Goal: Find specific page/section: Find specific page/section

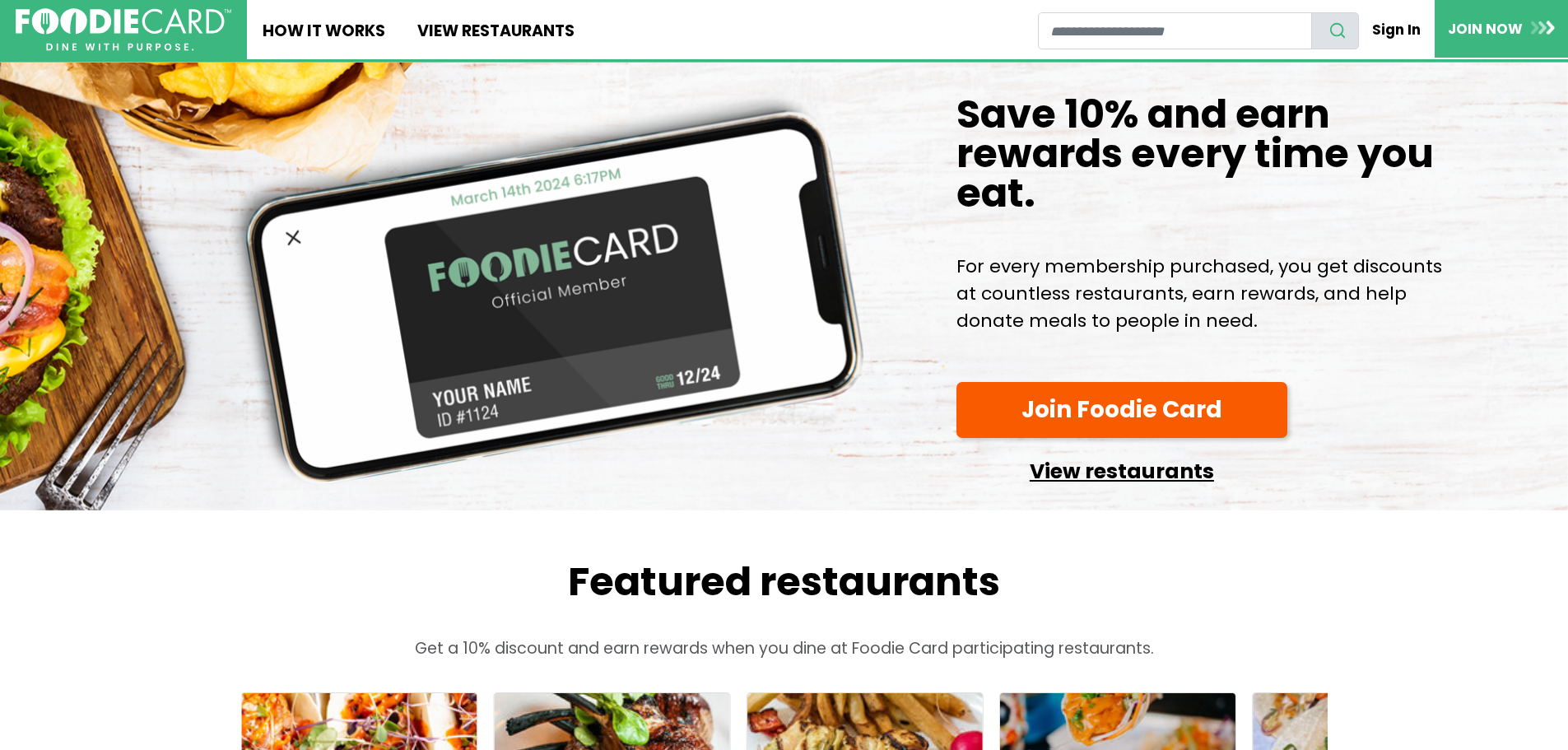
click at [1067, 488] on link "View restaurants" at bounding box center [1121, 466] width 331 height 42
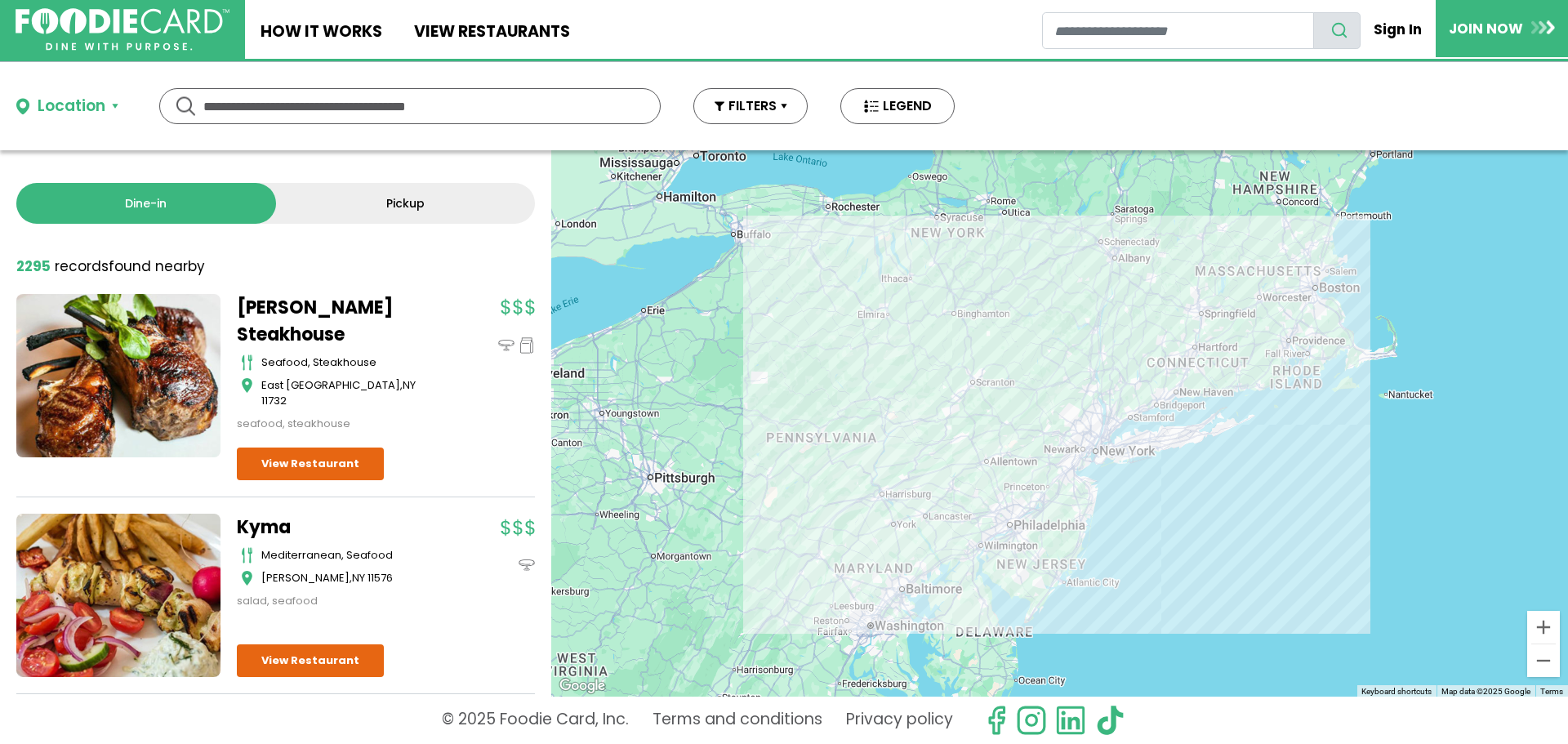
click at [267, 107] on input "text" at bounding box center [410, 106] width 414 height 35
type input "**********"
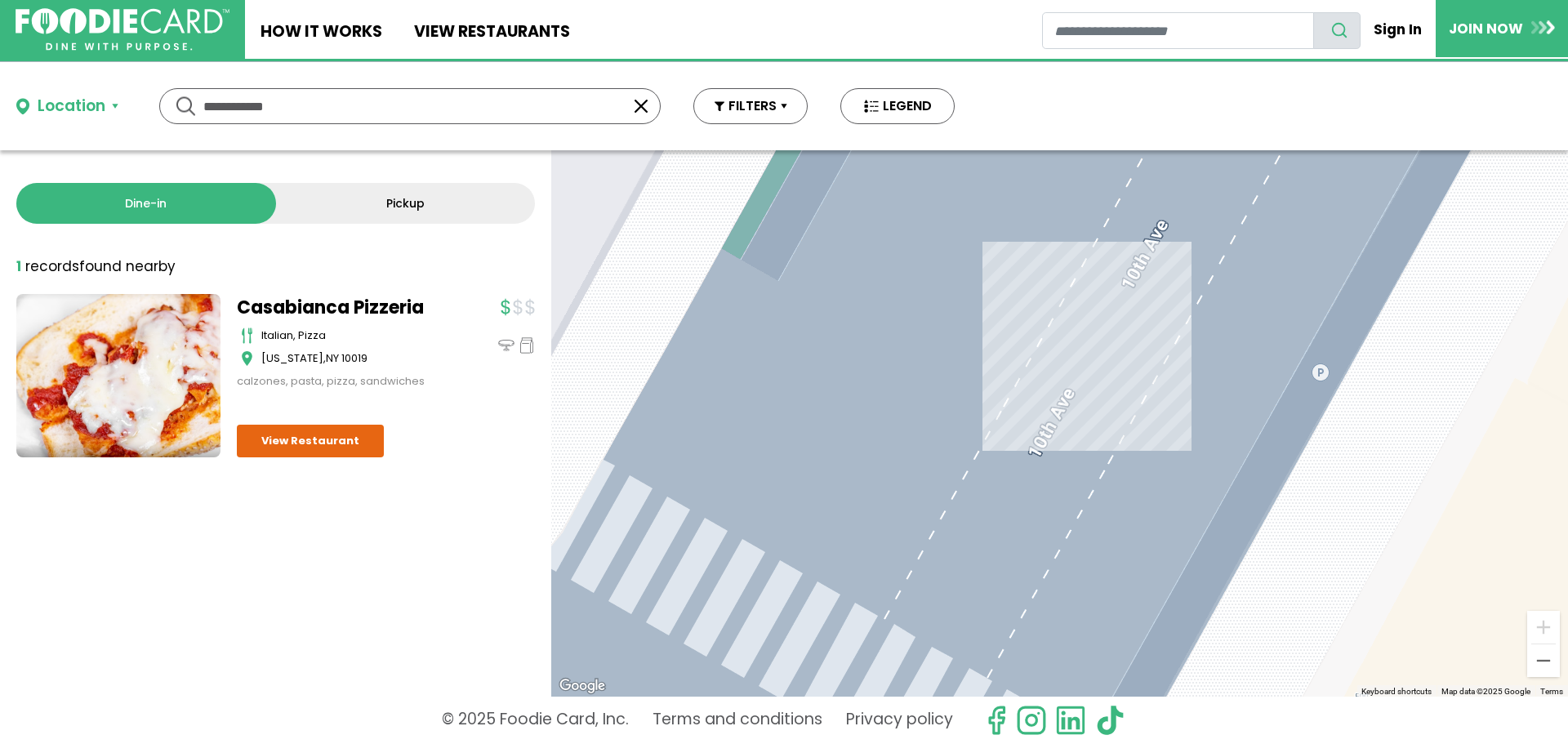
drag, startPoint x: 289, startPoint y: 106, endPoint x: 131, endPoint y: 107, distance: 158.0
click at [131, 107] on div "Location Use my current location Search by Region New York 1990 restaurants New…" at bounding box center [485, 105] width 971 height 88
click at [116, 101] on button "Location" at bounding box center [68, 106] width 102 height 24
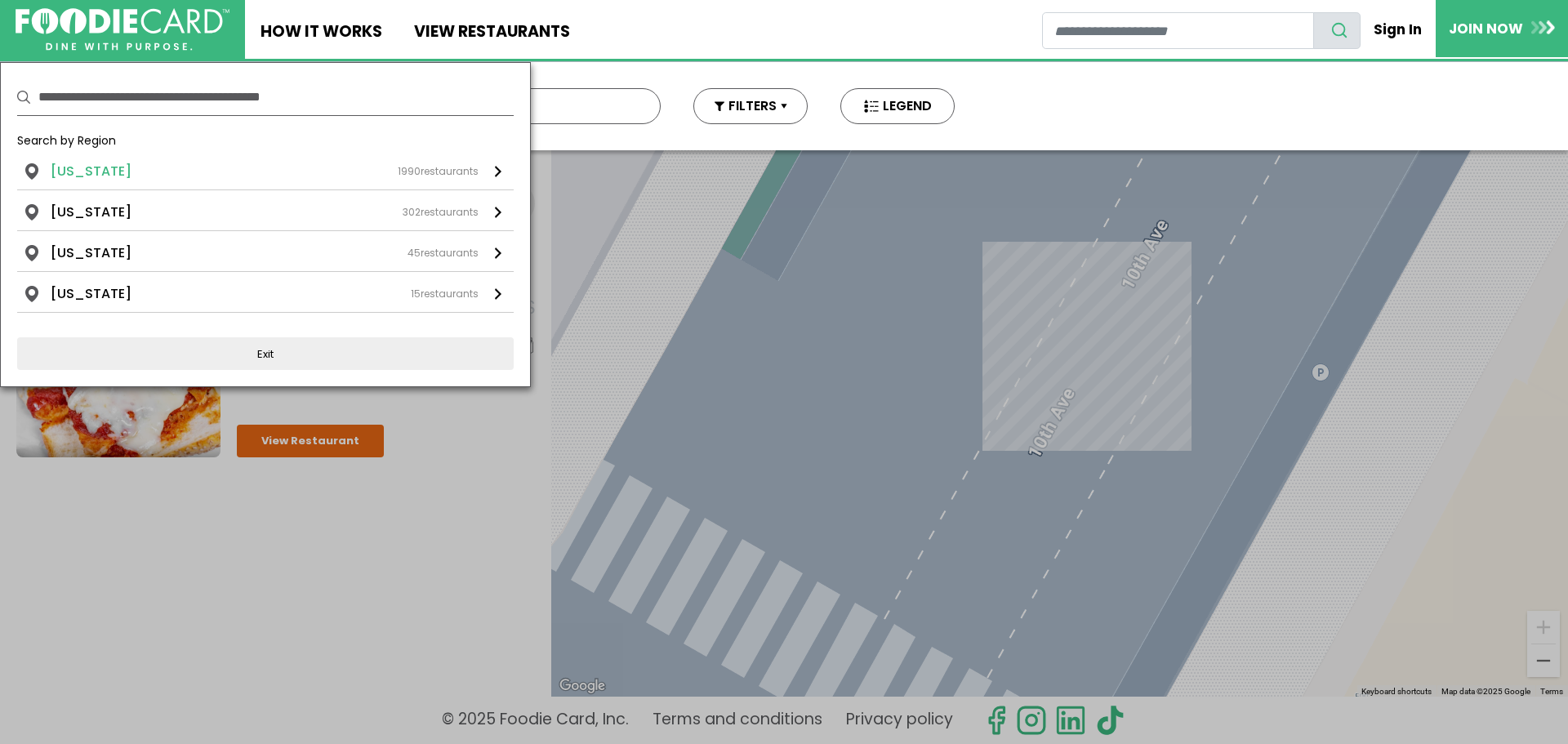
click at [83, 173] on li "New York" at bounding box center [92, 172] width 81 height 19
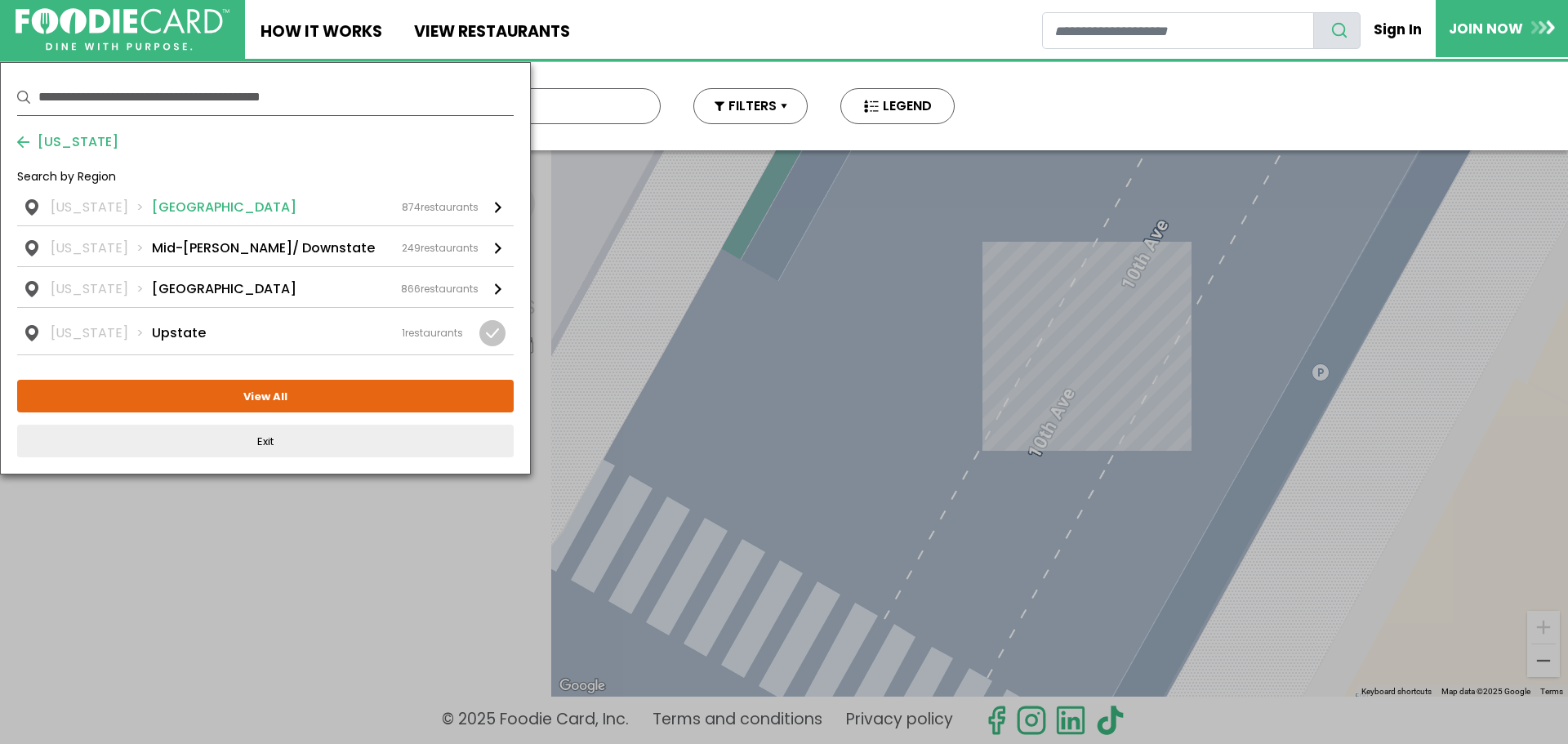
click at [162, 213] on li "Long Island" at bounding box center [225, 207] width 145 height 19
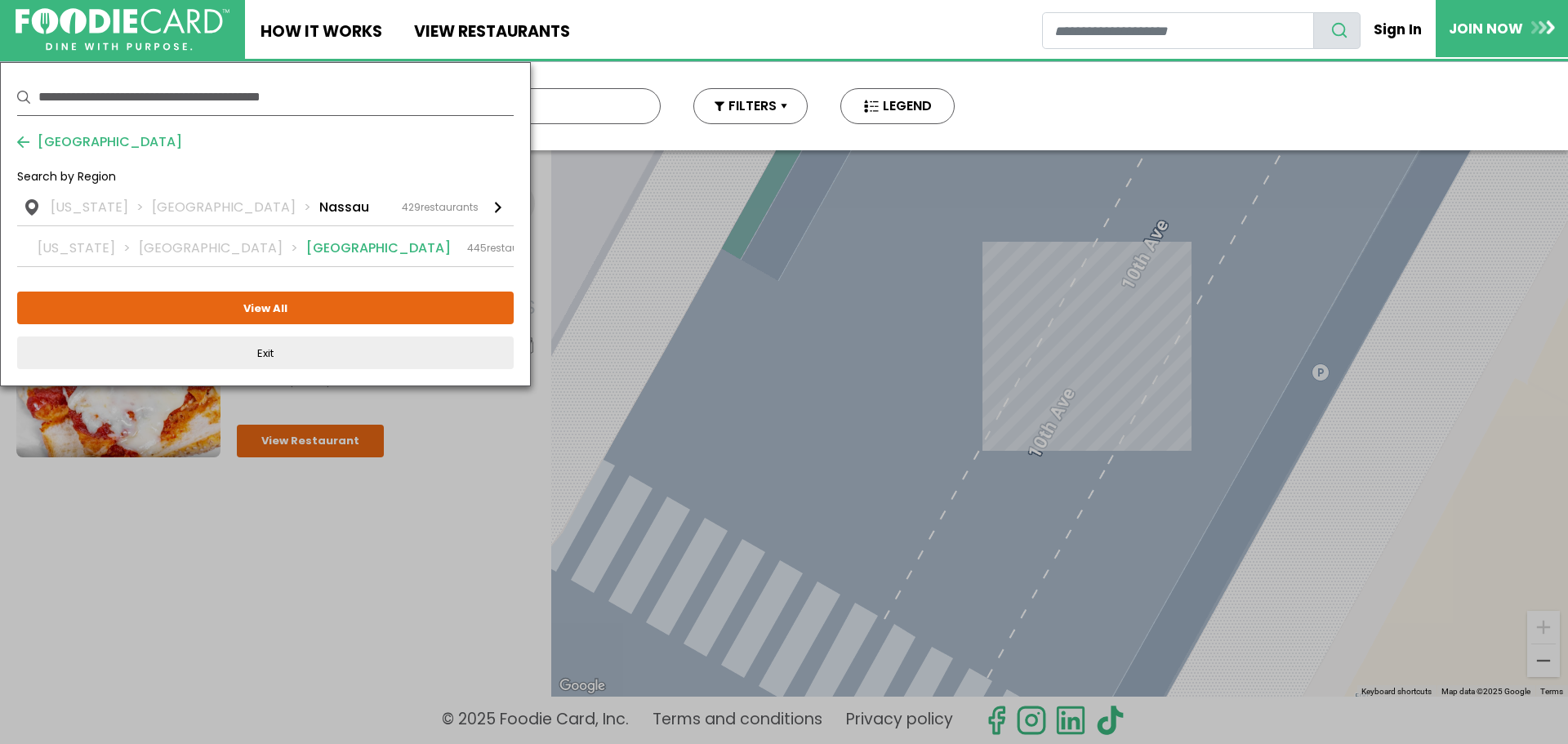
click at [307, 243] on li "Suffolk" at bounding box center [379, 248] width 145 height 19
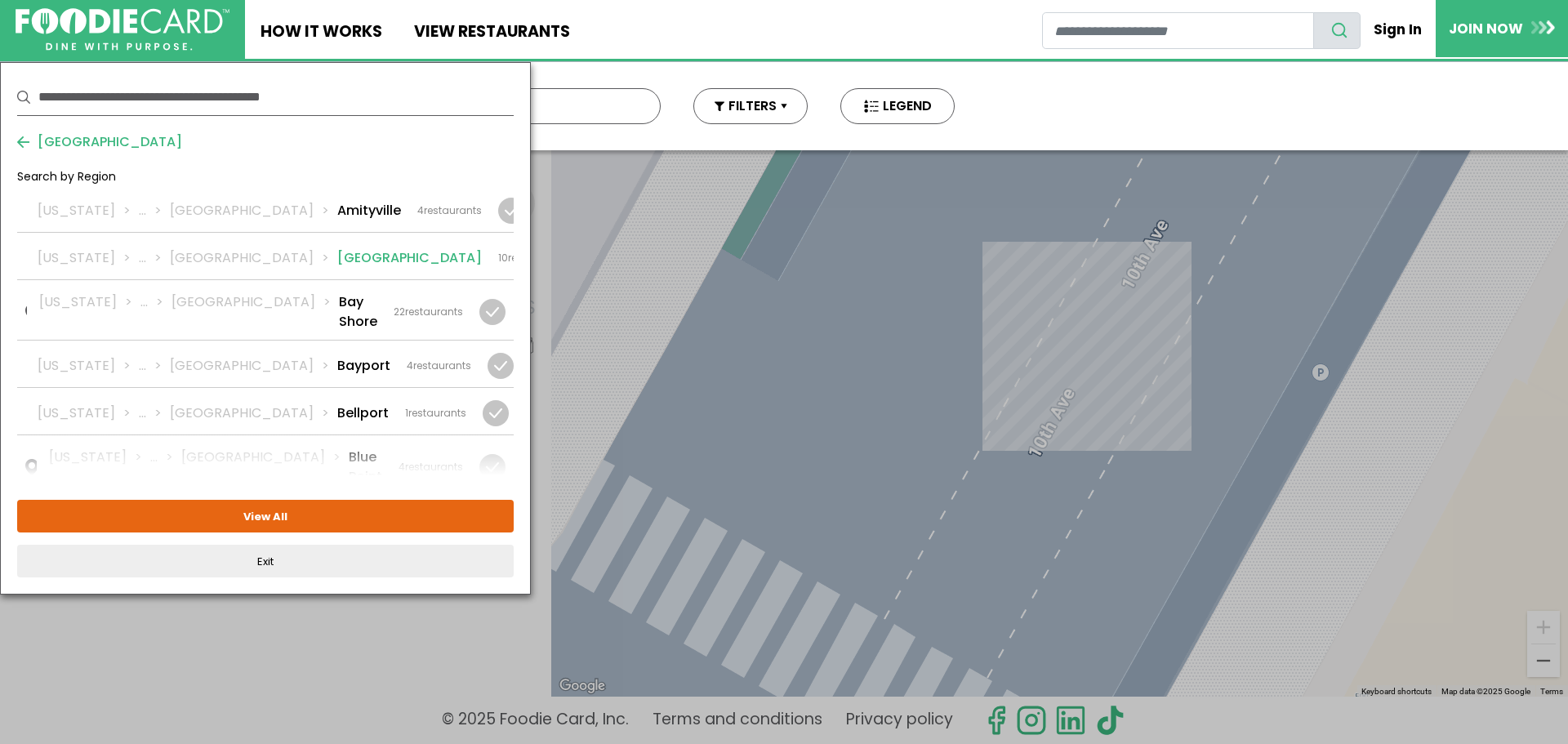
click at [338, 258] on li "Babylon" at bounding box center [410, 258] width 145 height 19
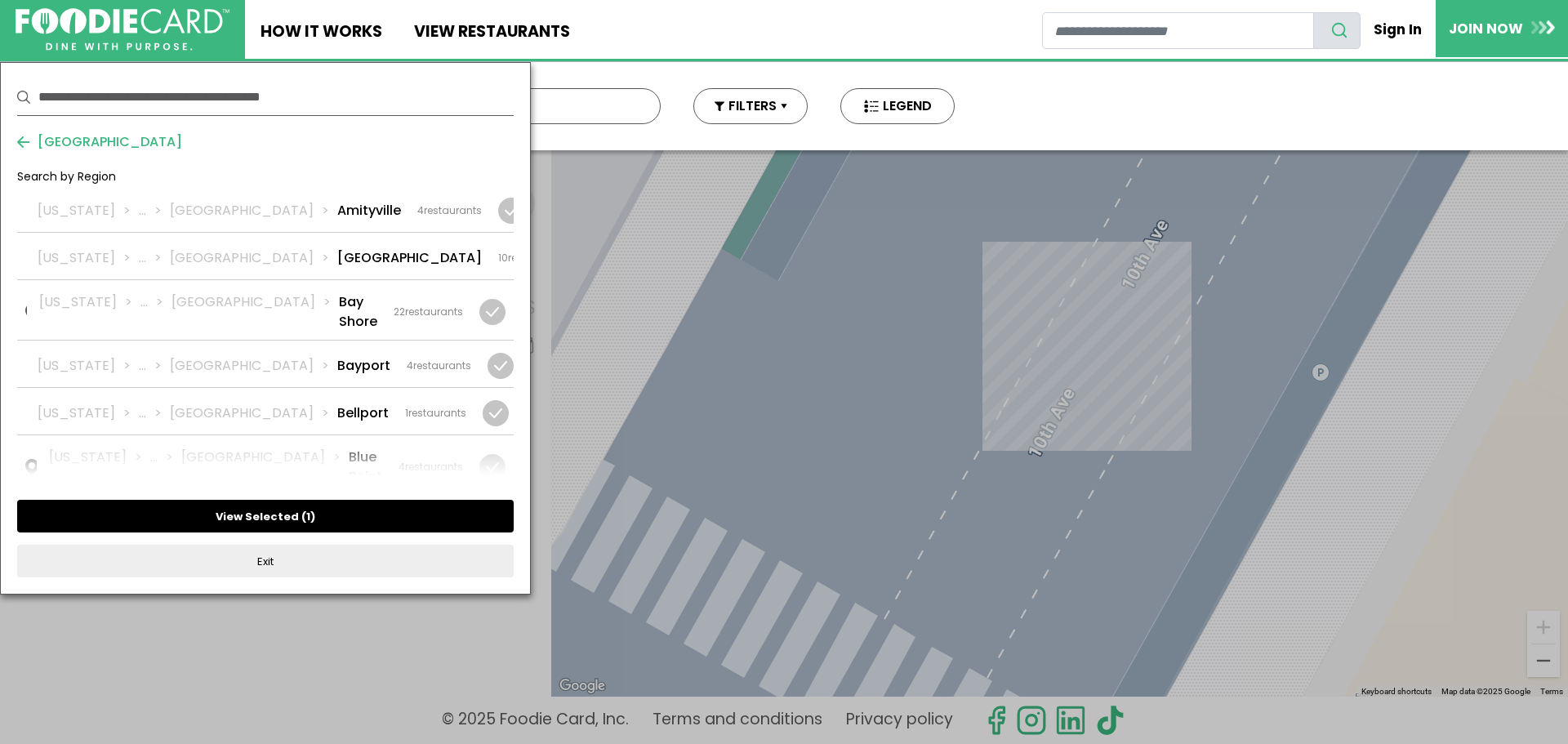
click at [278, 514] on button "View Selected ( 1 )" at bounding box center [265, 516] width 497 height 33
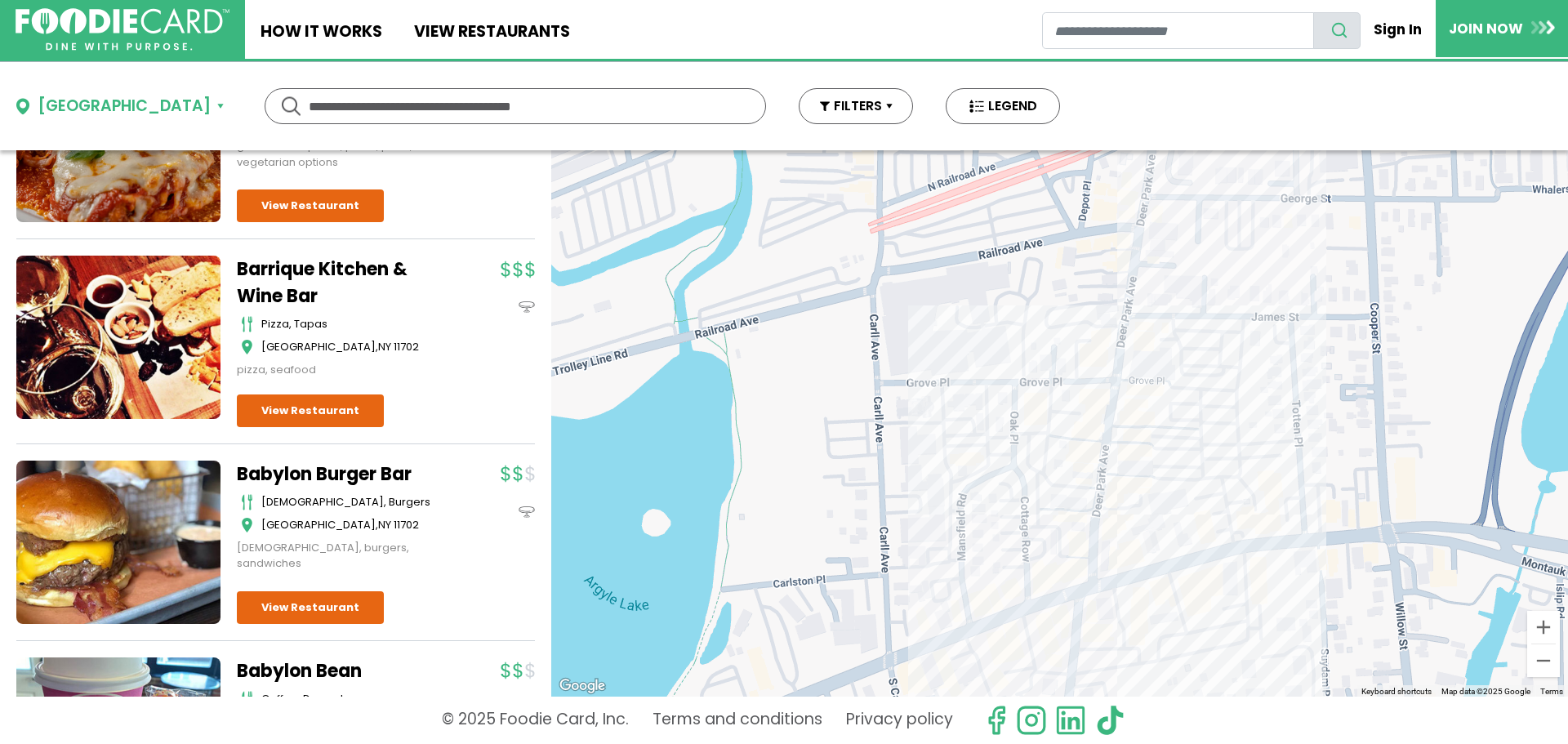
scroll to position [1610, 0]
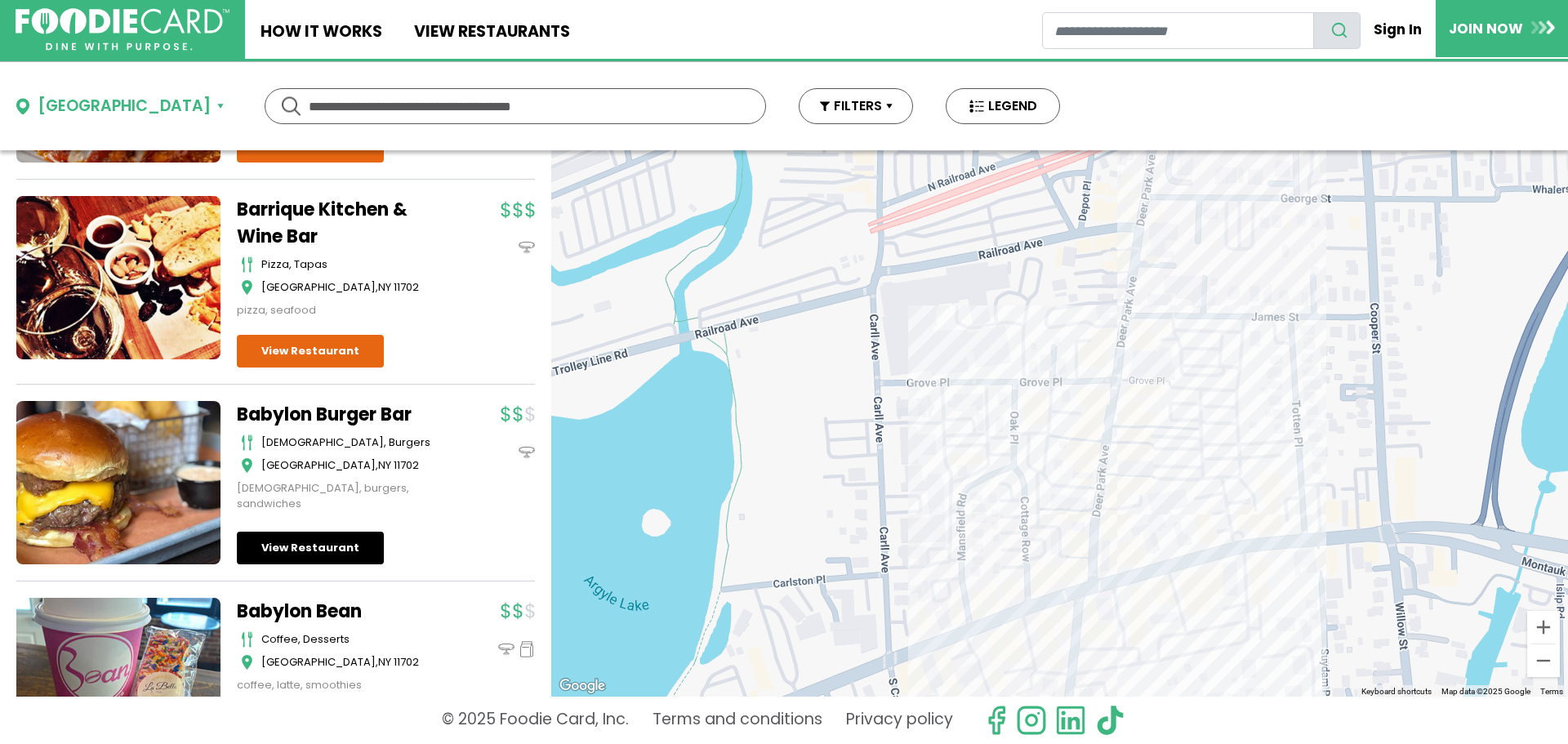
click at [280, 531] on link "View Restaurant" at bounding box center [311, 547] width 147 height 33
